Goal: Task Accomplishment & Management: Complete application form

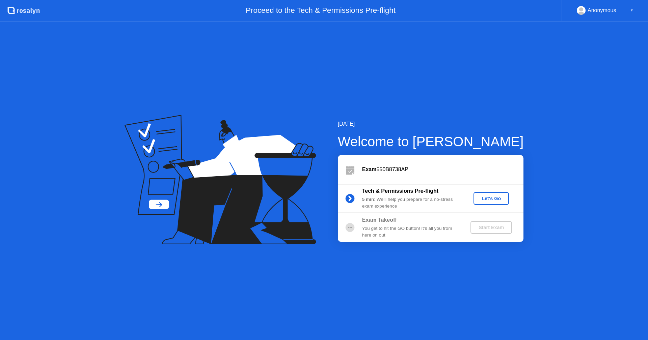
click at [495, 205] on button "Let's Go" at bounding box center [490, 198] width 35 height 13
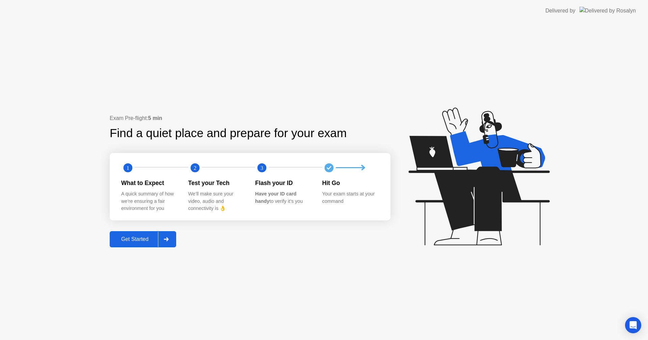
click at [172, 239] on div at bounding box center [166, 240] width 16 height 16
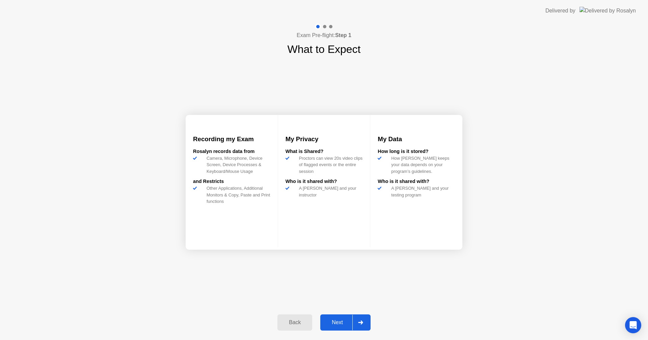
click at [354, 322] on div at bounding box center [360, 323] width 16 height 16
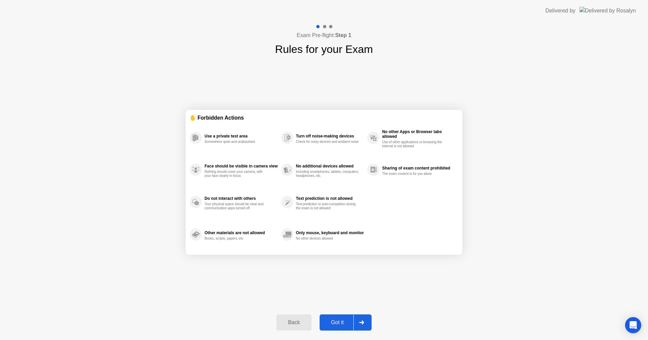
click at [354, 322] on div at bounding box center [361, 323] width 16 height 16
select select "**********"
select select "*******"
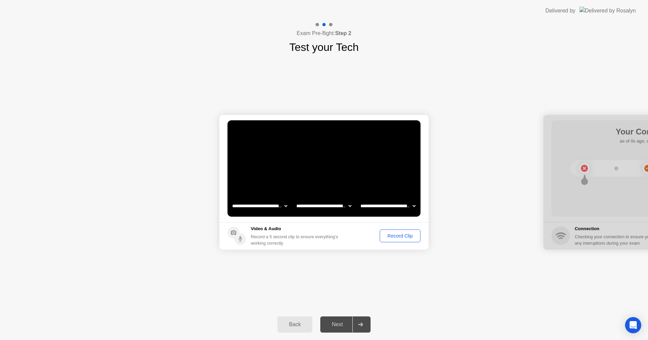
click at [407, 236] on div "Record Clip" at bounding box center [400, 235] width 36 height 5
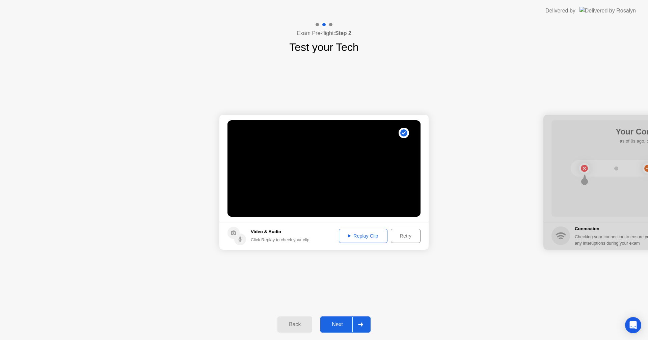
click at [376, 238] on div "Replay Clip" at bounding box center [363, 235] width 44 height 5
click at [344, 329] on button "Next" at bounding box center [345, 325] width 50 height 16
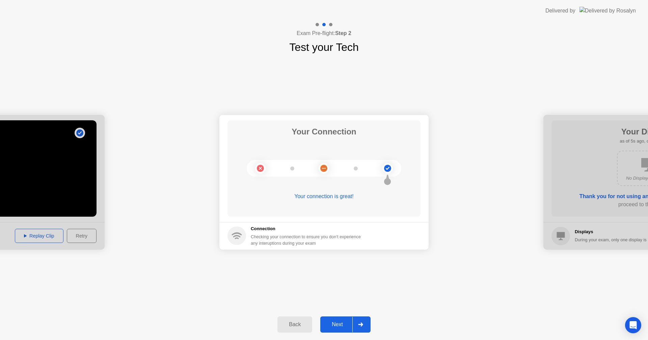
click at [342, 329] on button "Next" at bounding box center [345, 325] width 50 height 16
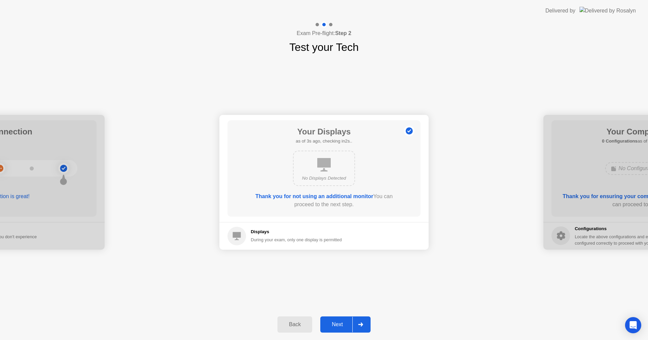
click at [346, 301] on div "**********" at bounding box center [324, 182] width 648 height 254
click at [345, 319] on button "Next" at bounding box center [345, 325] width 50 height 16
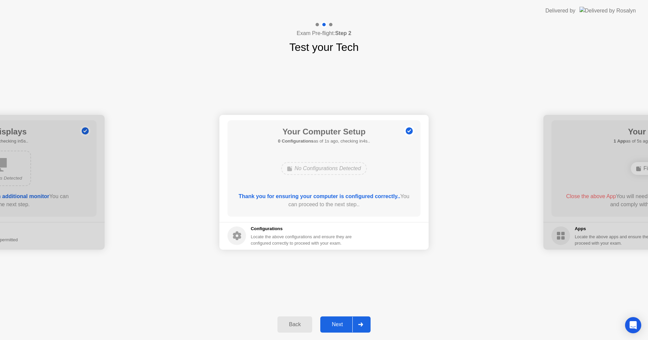
click at [345, 322] on div "Next" at bounding box center [337, 325] width 30 height 6
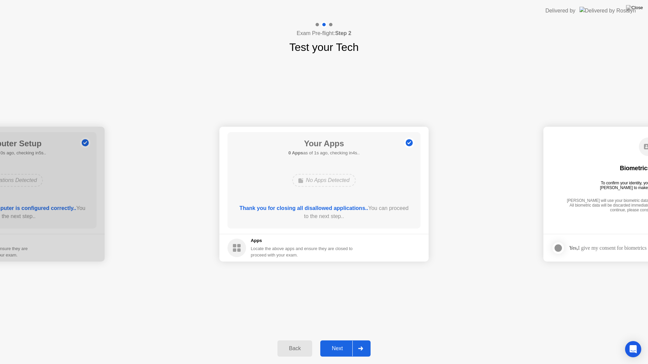
click at [339, 340] on button "Next" at bounding box center [345, 349] width 50 height 16
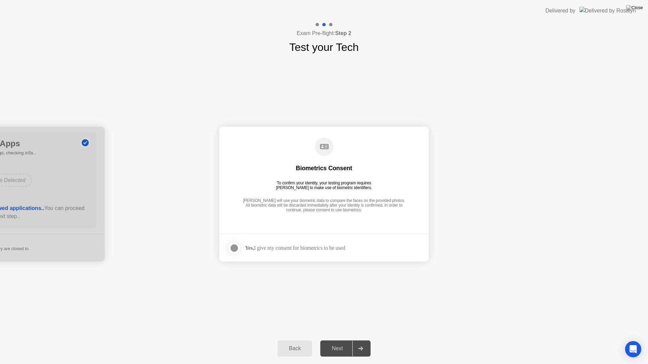
click at [235, 246] on div at bounding box center [234, 248] width 8 height 8
click at [352, 340] on div at bounding box center [360, 349] width 16 height 16
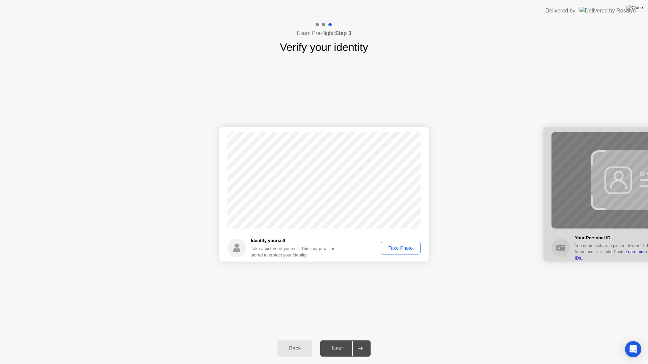
click at [414, 250] on div "Take Photo" at bounding box center [400, 248] width 35 height 5
click at [333, 340] on div "Next" at bounding box center [337, 349] width 30 height 6
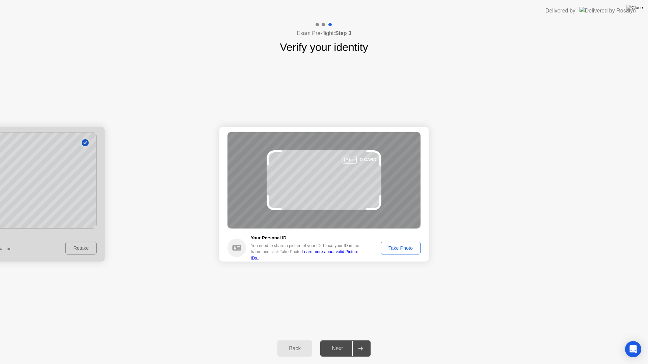
click at [399, 246] on div "Take Photo" at bounding box center [400, 248] width 35 height 5
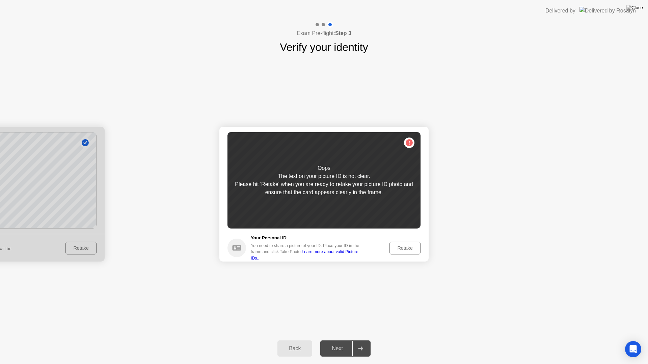
click at [400, 246] on div "Retake" at bounding box center [405, 248] width 26 height 5
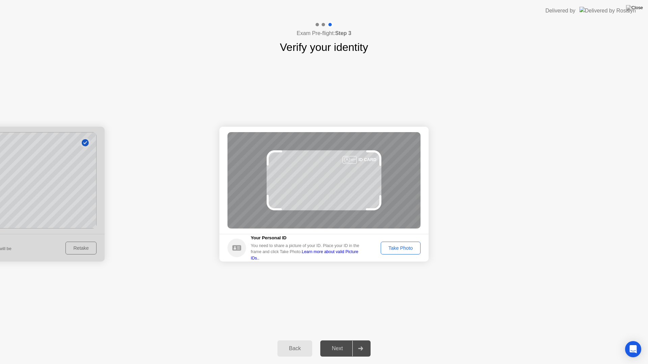
click at [400, 246] on div "Take Photo" at bounding box center [400, 248] width 35 height 5
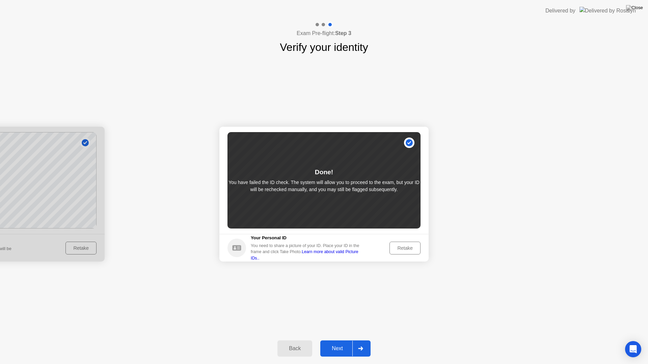
click at [331, 340] on div "Next" at bounding box center [337, 349] width 30 height 6
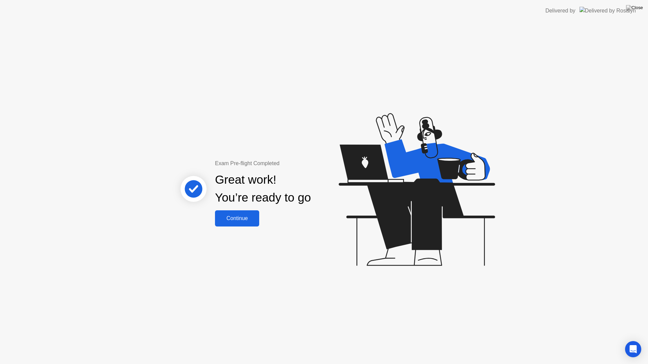
click at [254, 222] on div "Continue" at bounding box center [237, 219] width 40 height 6
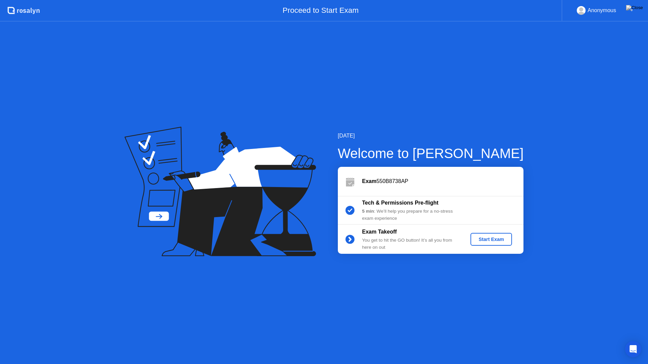
click at [479, 242] on div "Start Exam" at bounding box center [491, 239] width 36 height 5
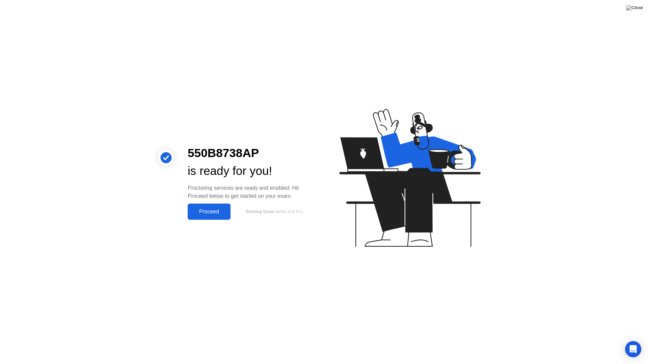
click at [212, 210] on div "Proceed" at bounding box center [209, 212] width 39 height 6
